Goal: Register for event/course

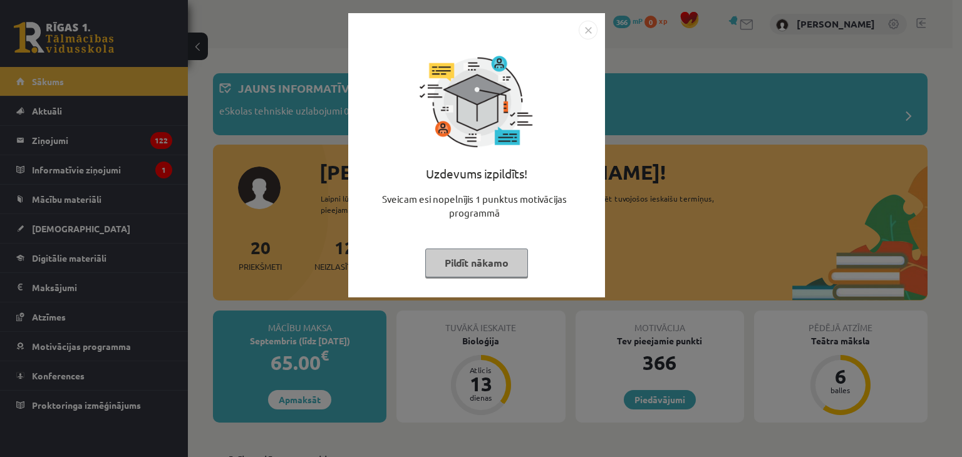
click at [596, 40] on div "Uzdevums izpildīts! Sveicam esi nopelnījis 1 punktus motivācijas programmā Pild…" at bounding box center [477, 164] width 242 height 251
click at [585, 30] on img "Close" at bounding box center [588, 30] width 19 height 19
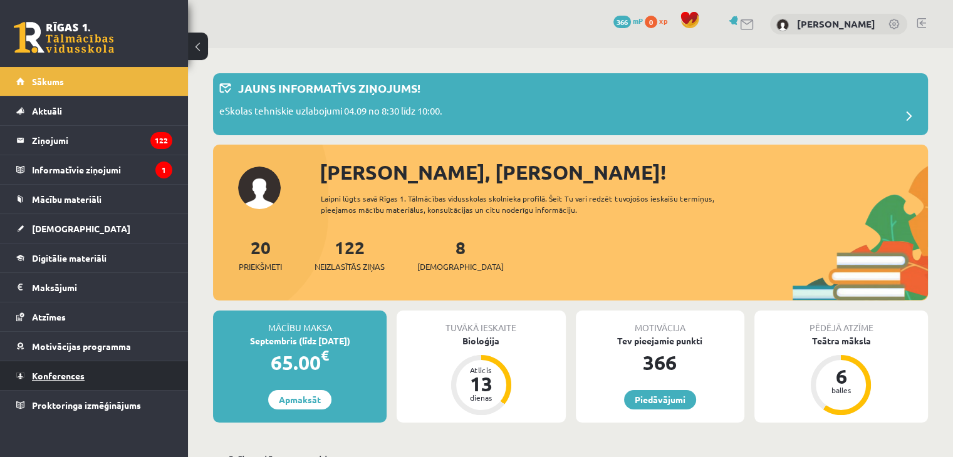
click at [84, 381] on link "Konferences" at bounding box center [94, 375] width 156 height 29
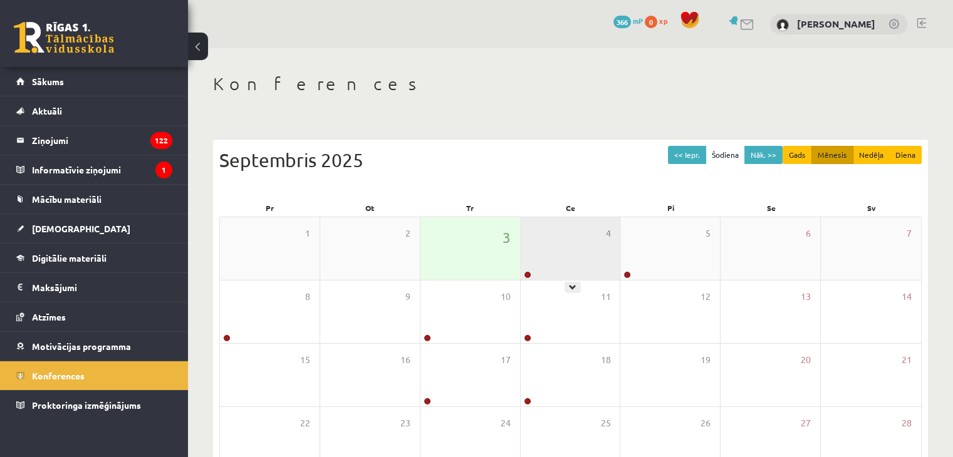
click at [541, 255] on div "4" at bounding box center [571, 248] width 100 height 63
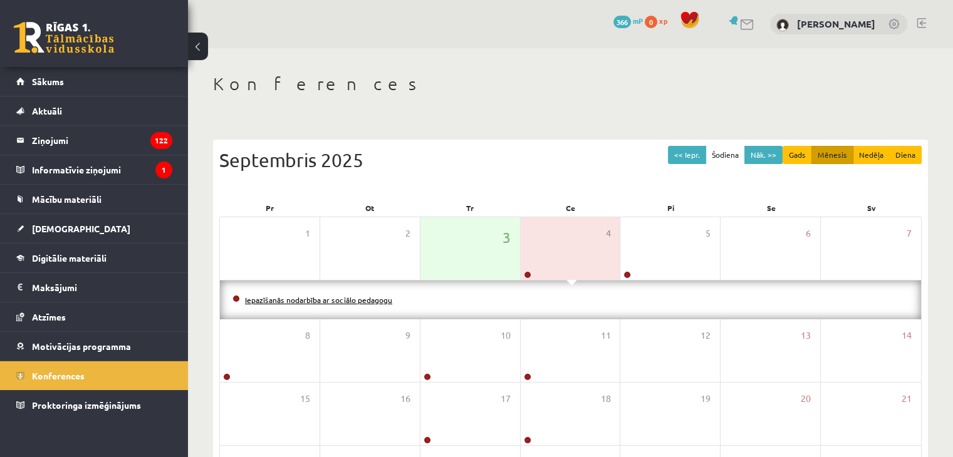
click at [388, 301] on link "Iepazīšanās nodarbība ar sociālo pedagogu" at bounding box center [318, 300] width 147 height 10
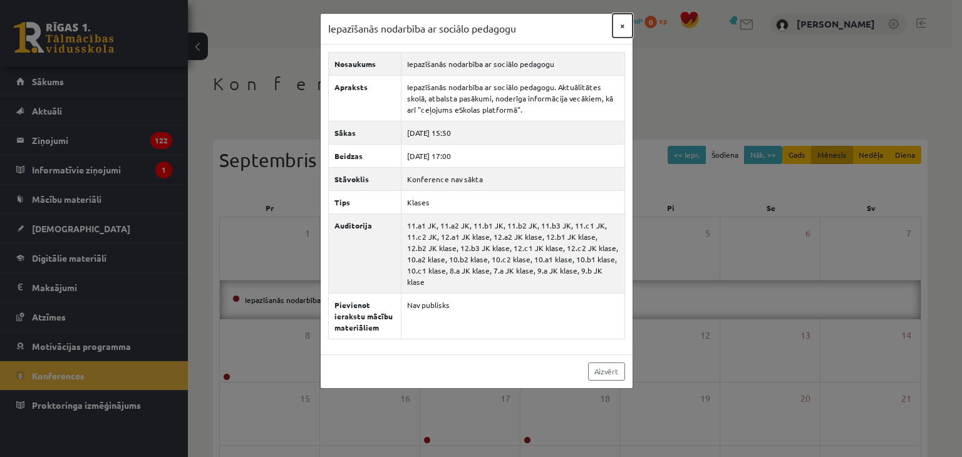
click at [625, 25] on button "×" at bounding box center [623, 26] width 20 height 24
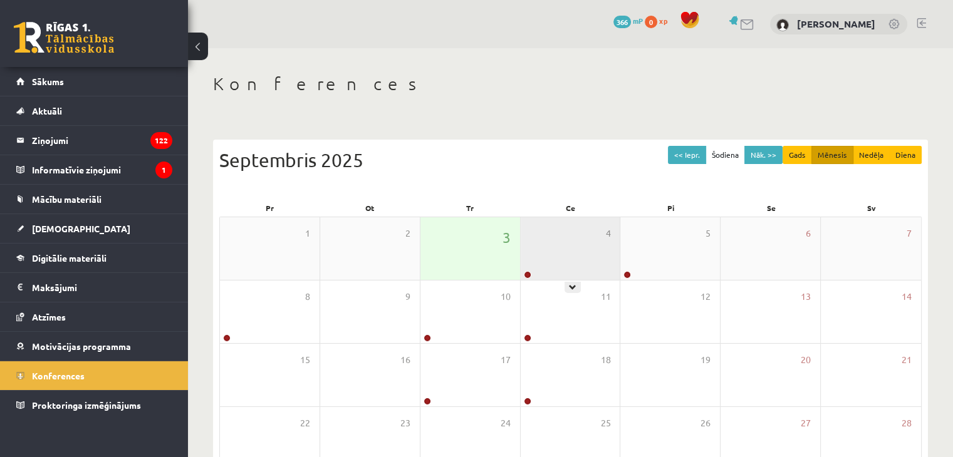
click at [553, 239] on div "4" at bounding box center [571, 248] width 100 height 63
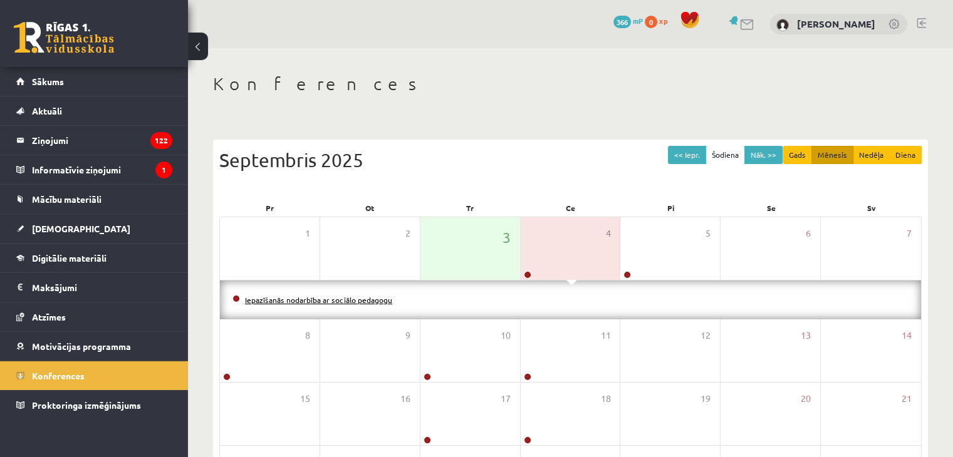
click at [356, 299] on link "Iepazīšanās nodarbība ar sociālo pedagogu" at bounding box center [318, 300] width 147 height 10
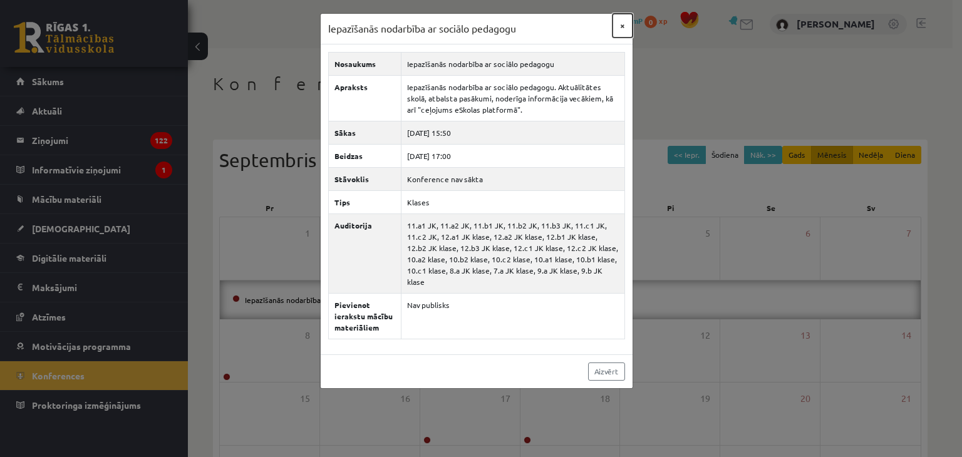
click at [622, 29] on button "×" at bounding box center [623, 26] width 20 height 24
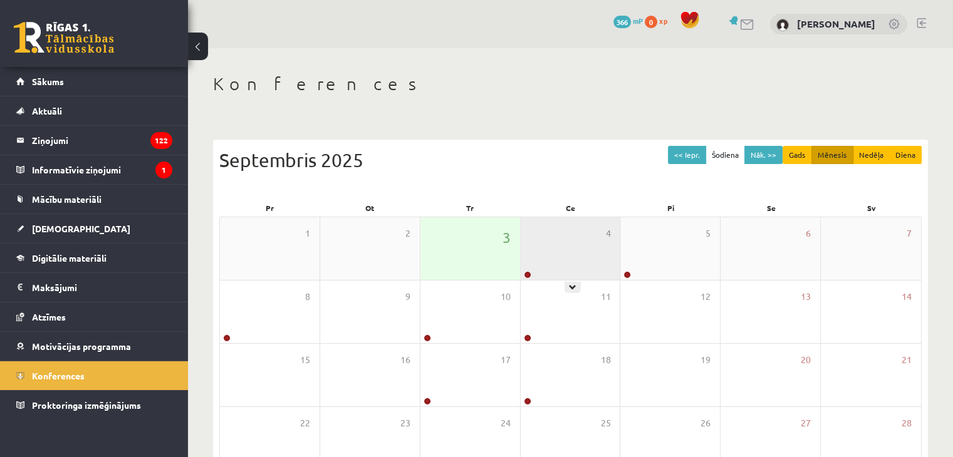
click at [541, 254] on div "4" at bounding box center [571, 248] width 100 height 63
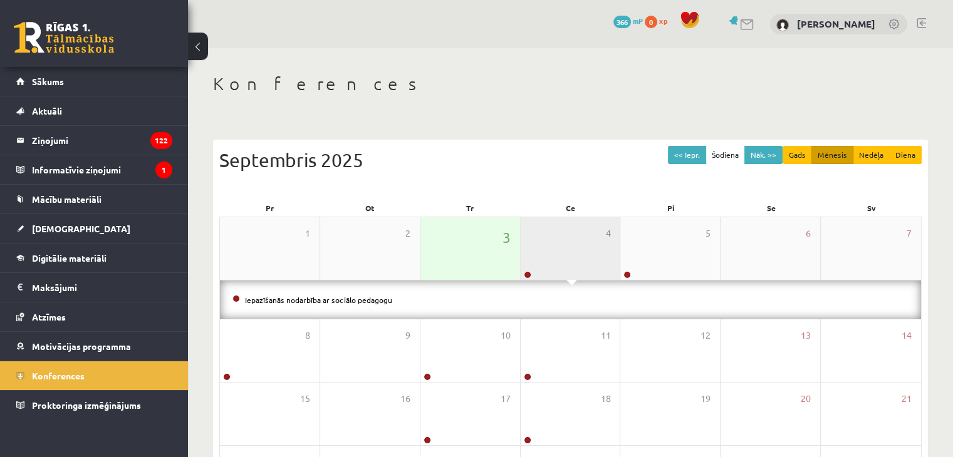
click at [536, 268] on div "4" at bounding box center [571, 248] width 100 height 63
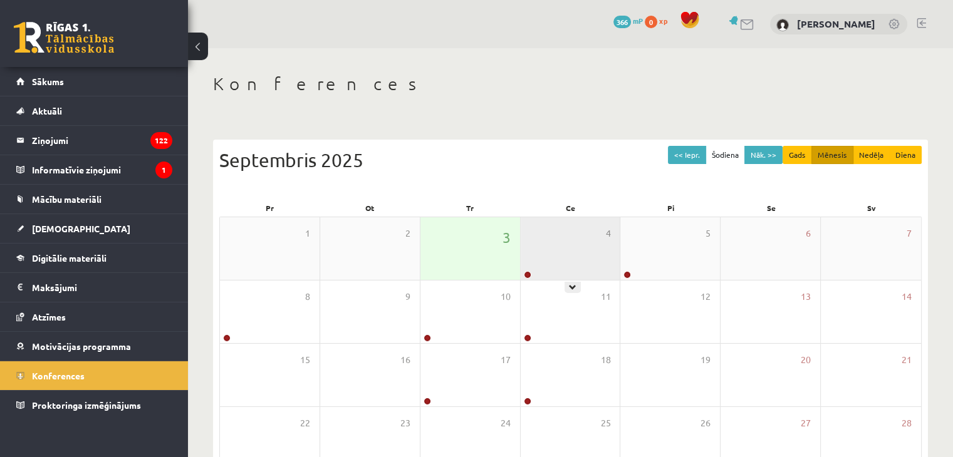
click at [525, 260] on div "4" at bounding box center [571, 248] width 100 height 63
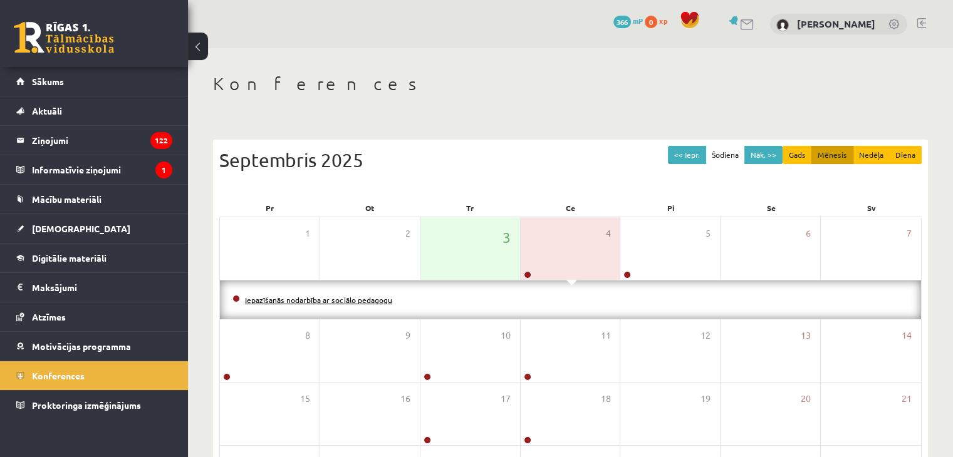
click at [386, 301] on link "Iepazīšanās nodarbība ar sociālo pedagogu" at bounding box center [318, 300] width 147 height 10
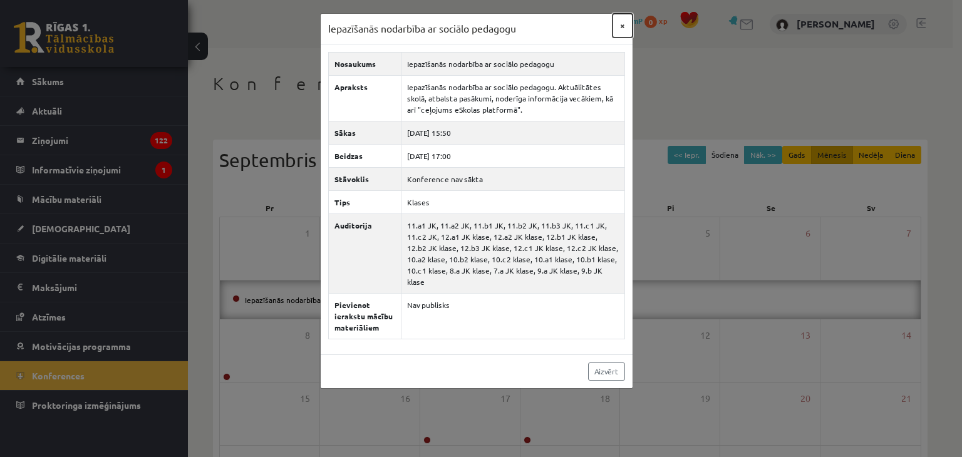
click at [616, 28] on button "×" at bounding box center [623, 26] width 20 height 24
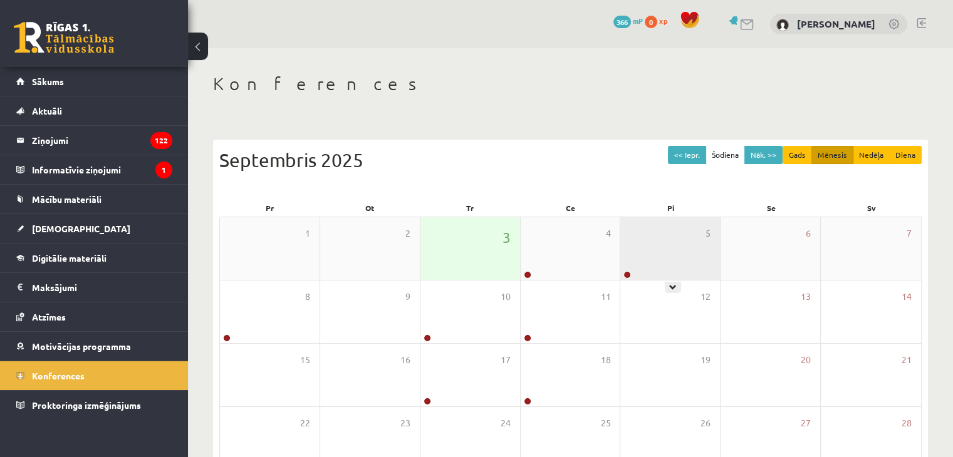
click at [643, 244] on div "5" at bounding box center [670, 248] width 100 height 63
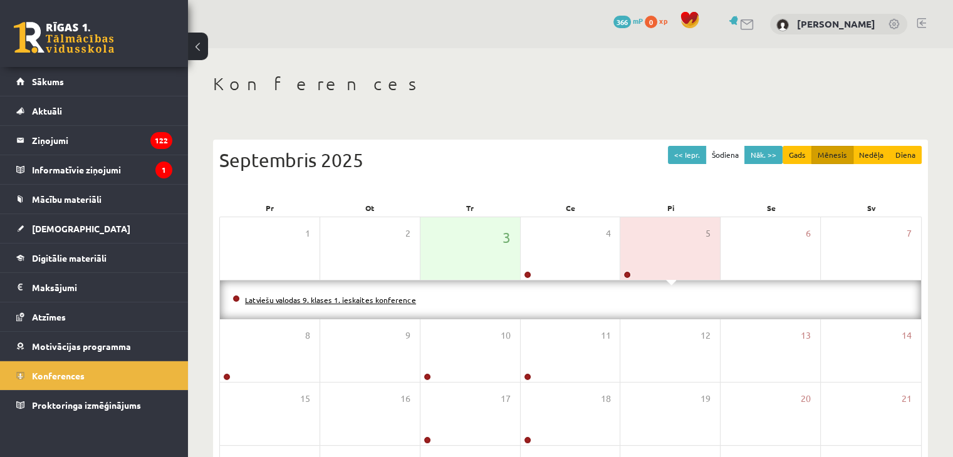
click at [368, 300] on link "Latviešu valodas 9. klases 1. ieskaites konference" at bounding box center [330, 300] width 171 height 10
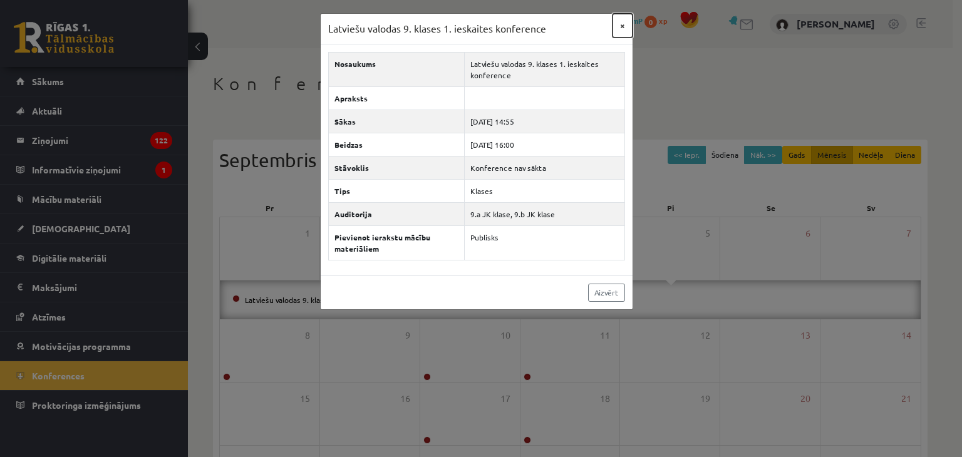
click at [623, 26] on button "×" at bounding box center [623, 26] width 20 height 24
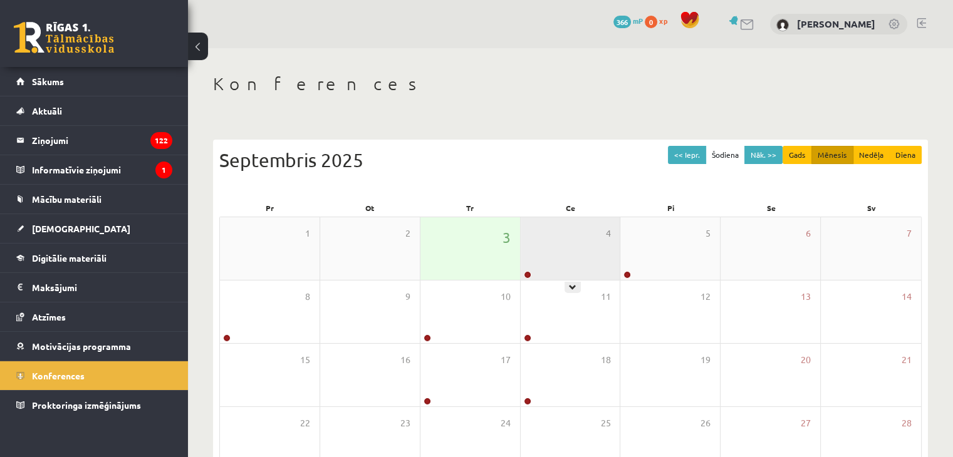
click at [544, 224] on div "4" at bounding box center [571, 248] width 100 height 63
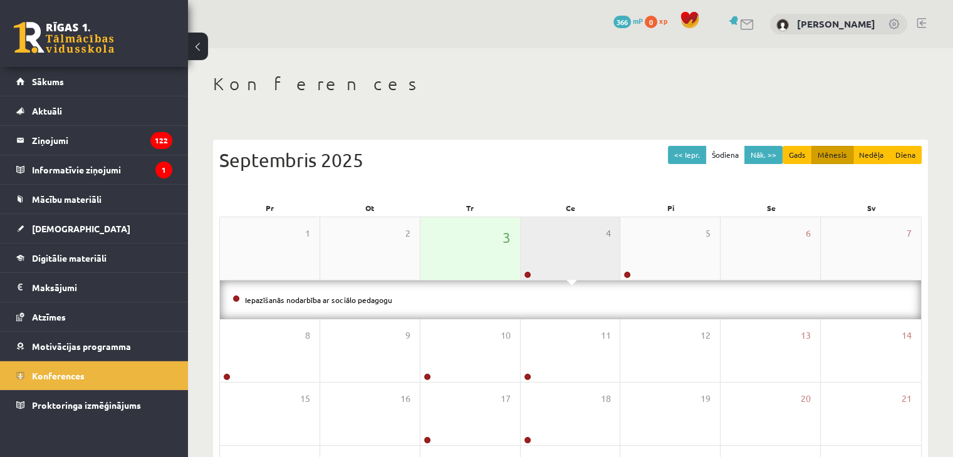
click at [531, 247] on div "4" at bounding box center [571, 248] width 100 height 63
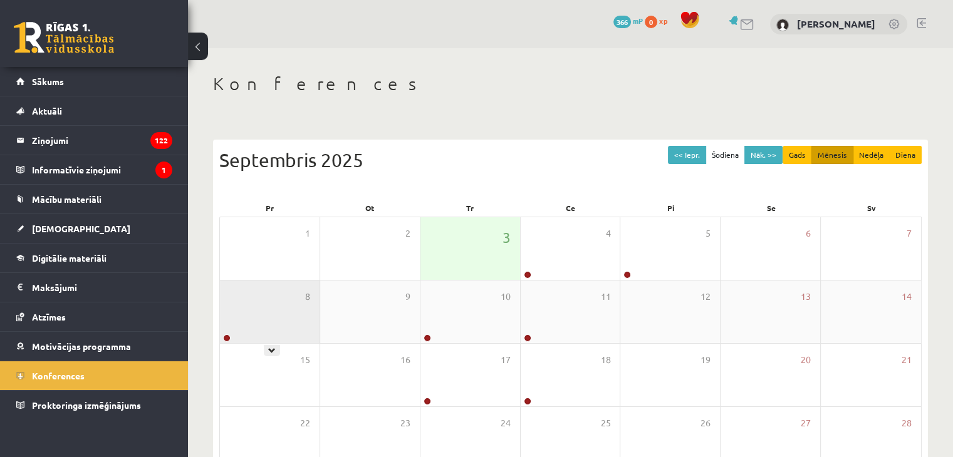
click at [294, 331] on div "8" at bounding box center [270, 312] width 100 height 63
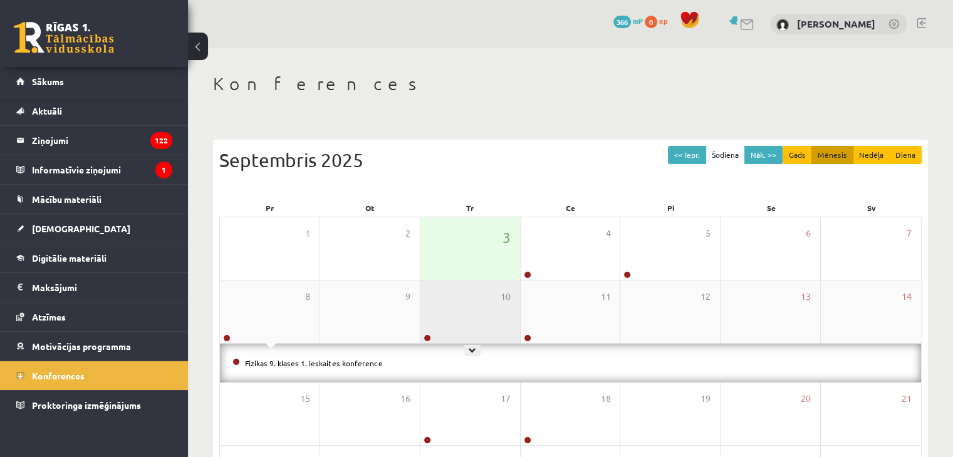
click at [437, 323] on div "10" at bounding box center [470, 312] width 100 height 63
click at [473, 319] on div "10" at bounding box center [470, 312] width 100 height 63
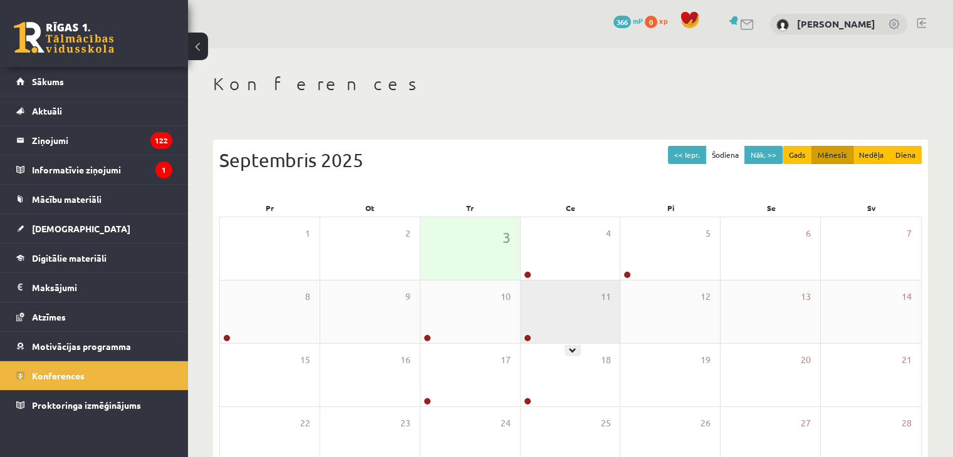
click at [535, 321] on div "11" at bounding box center [571, 312] width 100 height 63
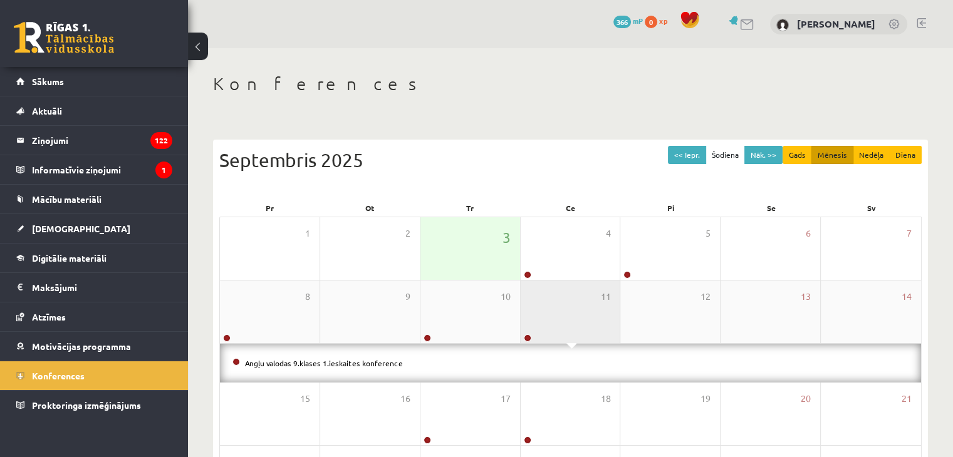
click at [535, 321] on div "11" at bounding box center [571, 312] width 100 height 63
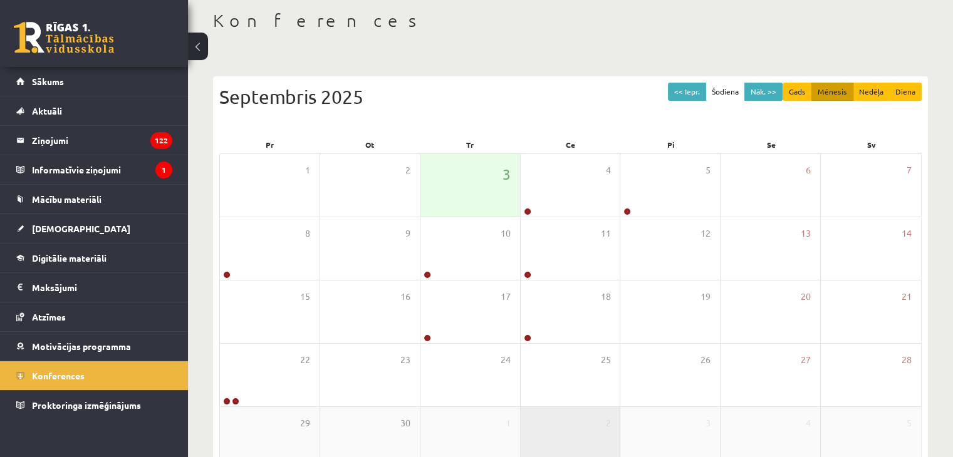
scroll to position [140, 0]
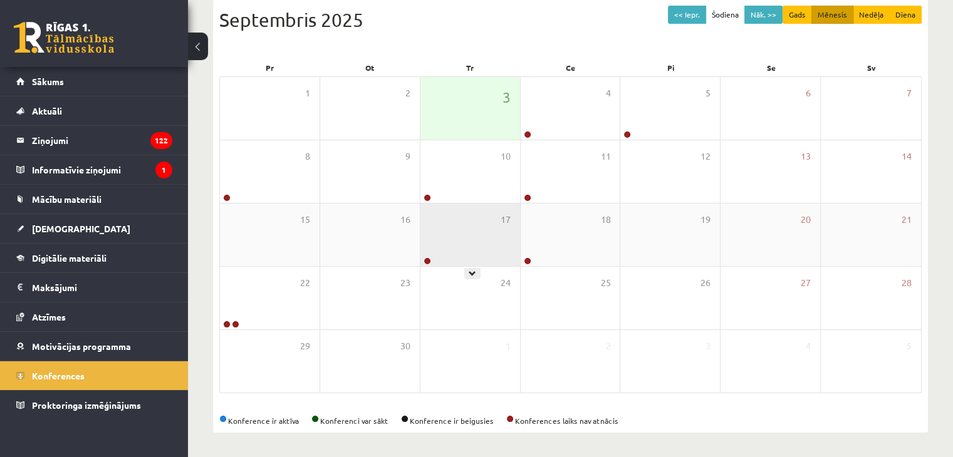
click at [476, 240] on div "17" at bounding box center [470, 235] width 100 height 63
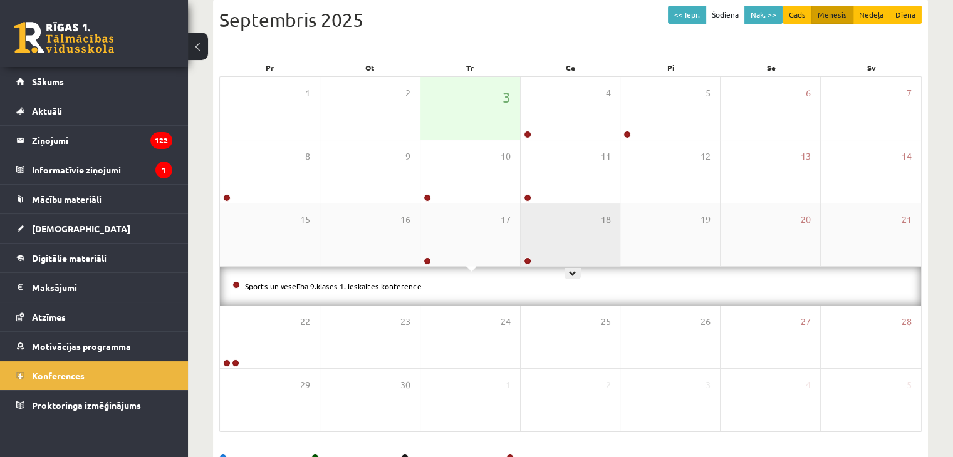
click at [574, 251] on div "18" at bounding box center [571, 235] width 100 height 63
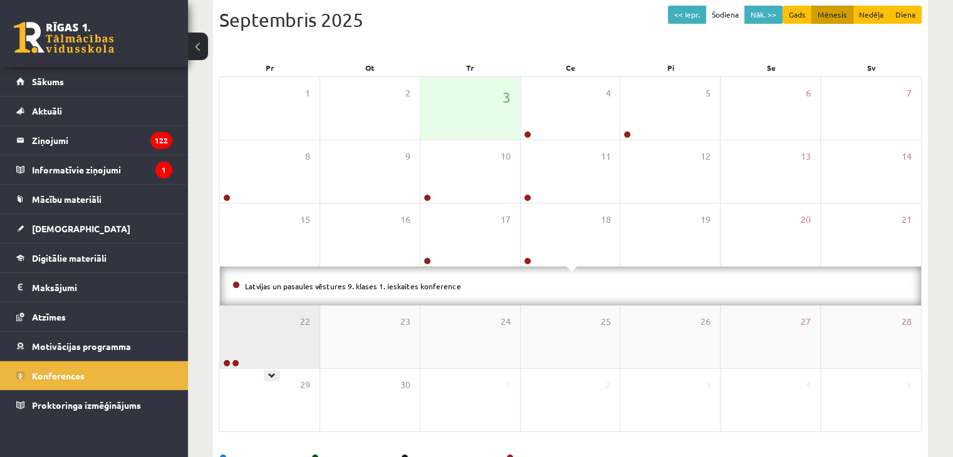
click at [291, 315] on div "22" at bounding box center [270, 337] width 100 height 63
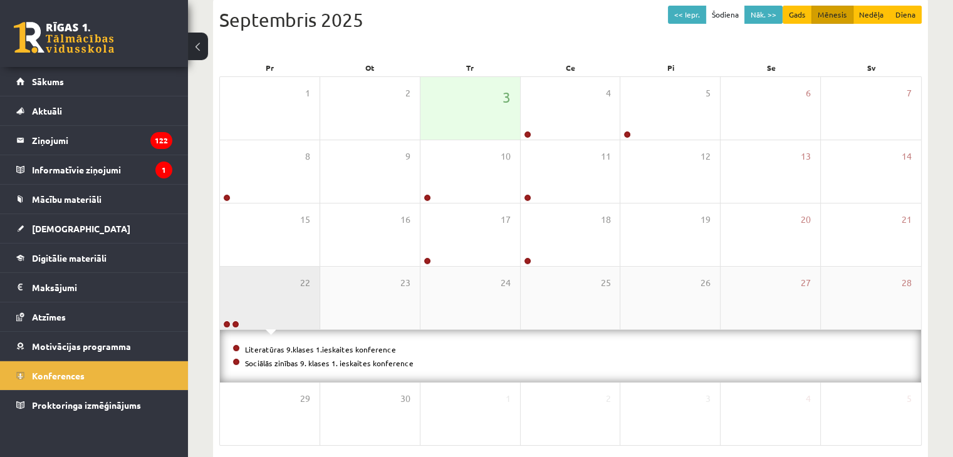
click at [291, 315] on div "22" at bounding box center [270, 298] width 100 height 63
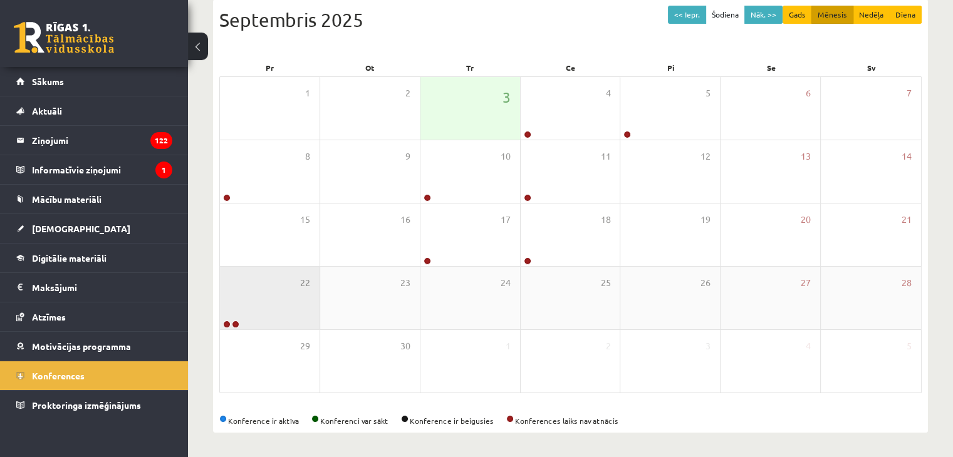
scroll to position [15, 0]
